Goal: Task Accomplishment & Management: Manage account settings

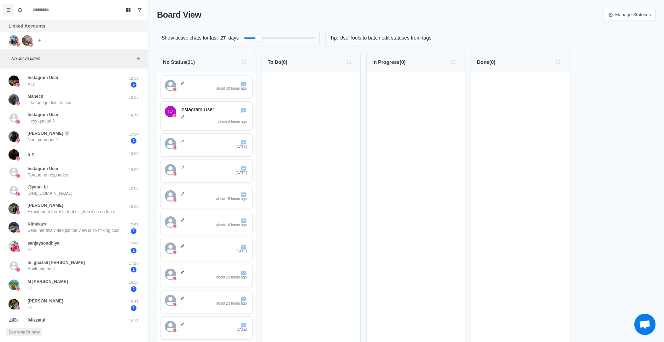
click at [9, 10] on icon "Menu" at bounding box center [8, 9] width 5 height 5
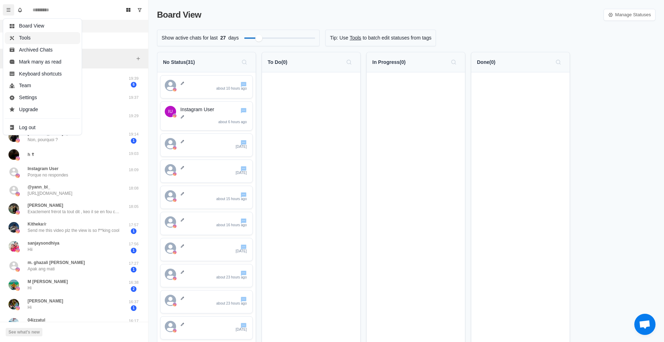
click at [43, 39] on button "Tools" at bounding box center [43, 38] width 76 height 12
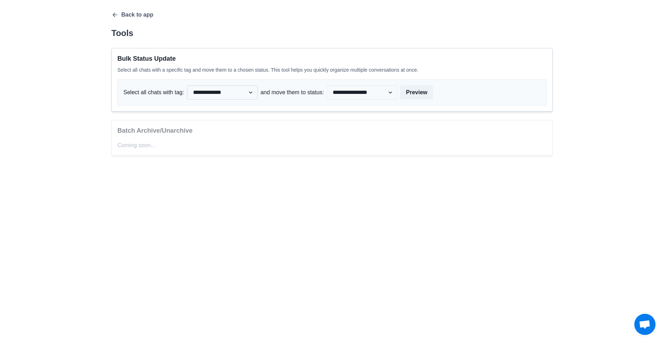
click at [225, 95] on select "**********" at bounding box center [222, 93] width 71 height 14
click at [114, 14] on icon "button" at bounding box center [114, 15] width 5 height 5
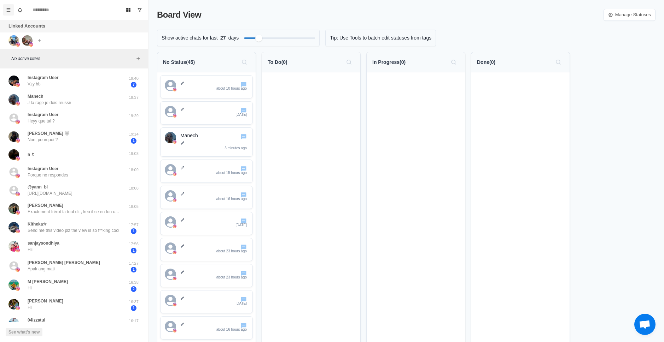
click at [6, 9] on icon "Menu" at bounding box center [8, 9] width 5 height 5
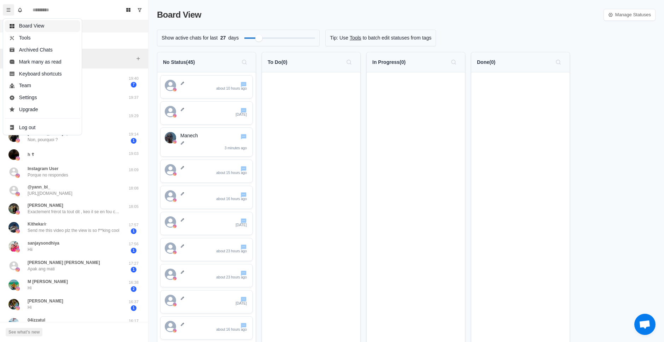
click at [43, 27] on button "Board View" at bounding box center [43, 26] width 76 height 12
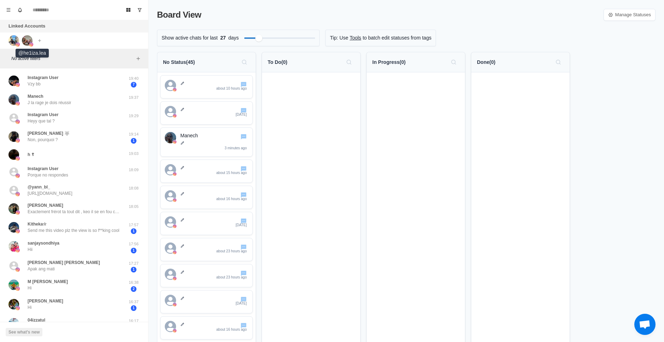
click at [29, 40] on img at bounding box center [27, 40] width 11 height 11
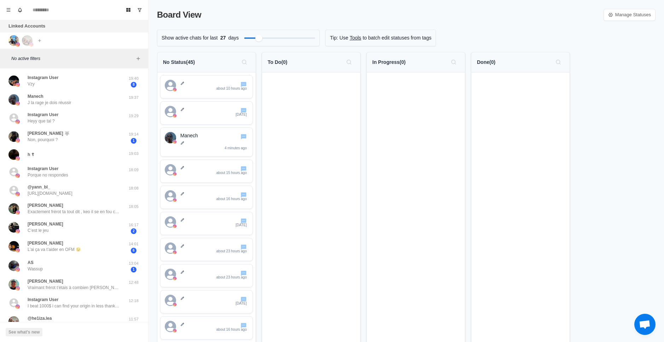
click at [357, 37] on link "Tools" at bounding box center [356, 37] width 12 height 7
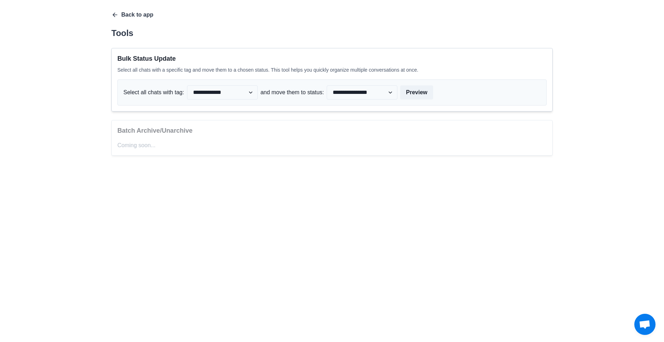
click at [112, 14] on icon "button" at bounding box center [114, 14] width 7 height 7
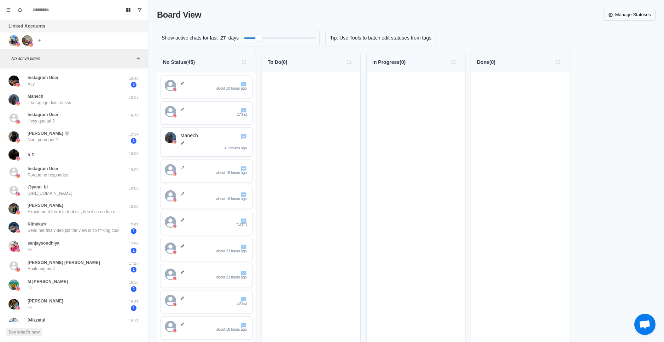
click at [619, 13] on link "Manage Statuses" at bounding box center [629, 15] width 52 height 12
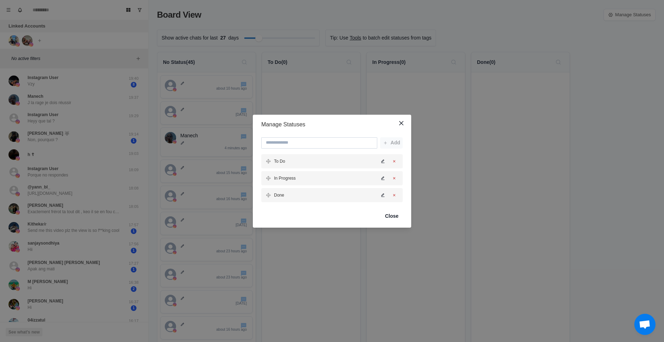
click at [345, 140] on input at bounding box center [319, 142] width 116 height 11
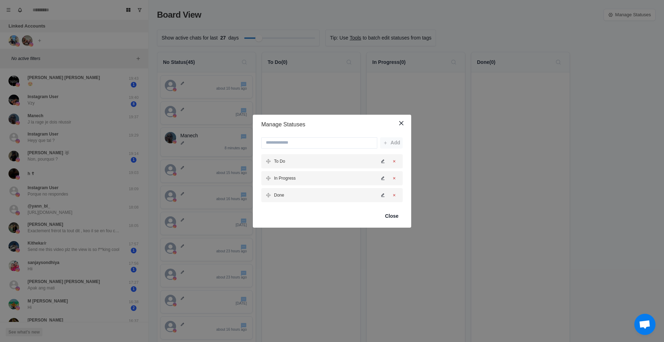
drag, startPoint x: 380, startPoint y: 125, endPoint x: 377, endPoint y: 121, distance: 4.9
click at [377, 121] on header "Manage Statuses" at bounding box center [332, 125] width 158 height 20
click at [309, 141] on input at bounding box center [319, 142] width 116 height 11
type input "*"
type input "*********"
